Goal: Information Seeking & Learning: Learn about a topic

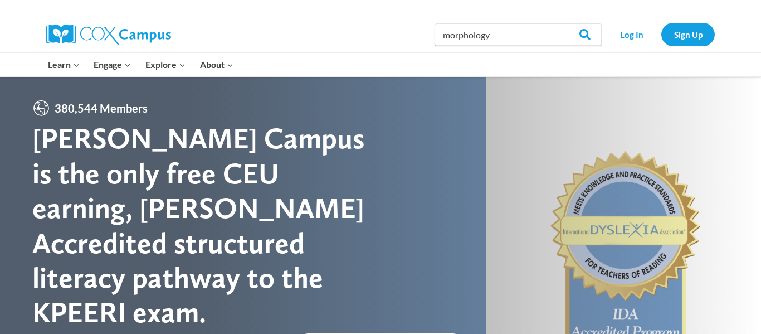
type input "morphology"
click at [558, 23] on input "Search" at bounding box center [579, 34] width 43 height 22
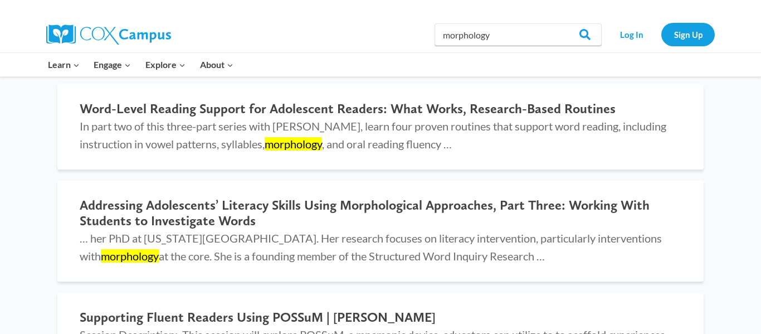
scroll to position [128, 0]
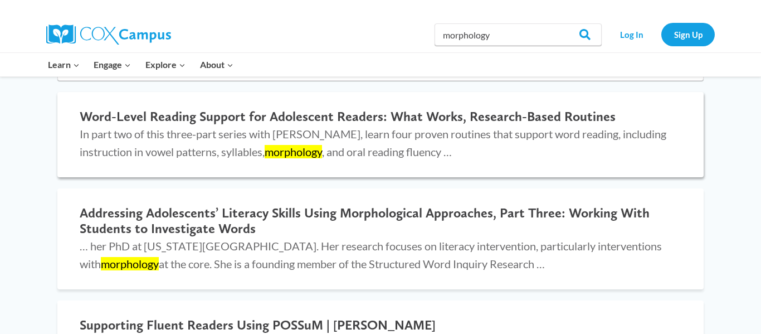
click at [393, 119] on h2 "Word-Level Reading Support for Adolescent Readers: What Works, Research-Based R…" at bounding box center [381, 117] width 602 height 16
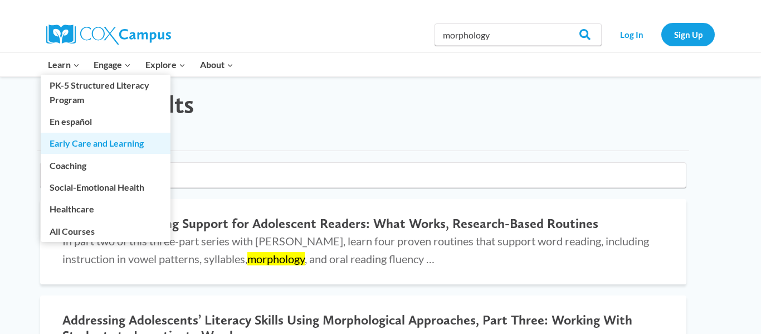
scroll to position [21, 18]
